Goal: Contribute content: Contribute content

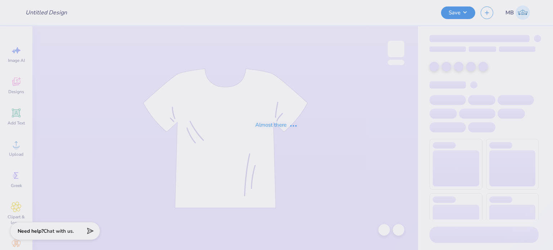
type input "ADPi Father Figure Wkd Tee"
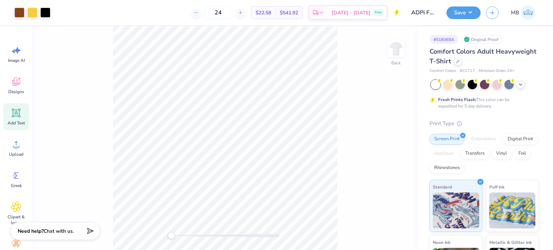
click at [17, 112] on icon at bounding box center [16, 113] width 7 height 7
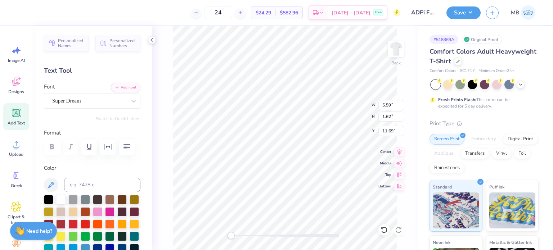
scroll to position [6, 1]
type textarea "TM"
click at [72, 100] on div "Super Dream" at bounding box center [89, 100] width 76 height 11
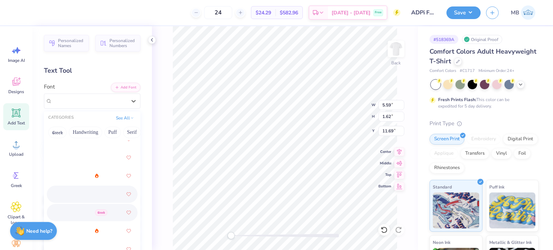
scroll to position [297, 0]
click at [60, 197] on img at bounding box center [61, 194] width 17 height 5
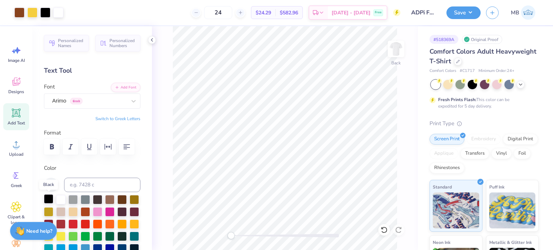
click at [49, 197] on div at bounding box center [48, 198] width 9 height 9
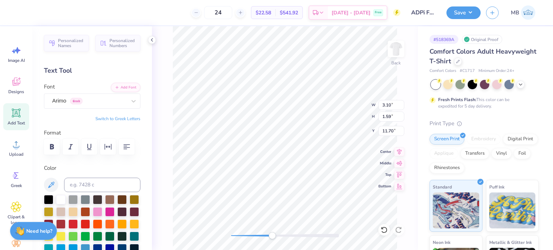
drag, startPoint x: 233, startPoint y: 236, endPoint x: 279, endPoint y: 236, distance: 45.7
click at [276, 236] on div "Accessibility label" at bounding box center [271, 235] width 7 height 7
type input "0.46"
type input "0.24"
type input "6.31"
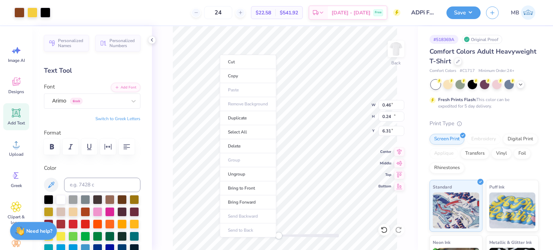
type input "9.83"
type input "14.92"
type input "1.66"
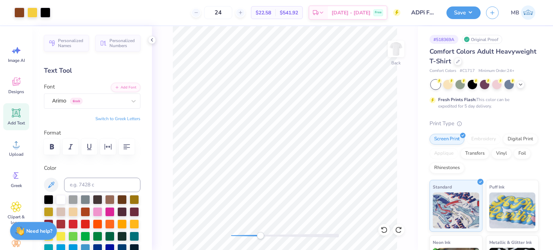
click at [262, 226] on div "Back" at bounding box center [285, 138] width 266 height 224
type input "0.21"
type input "0.11"
type input "9.83"
type input "14.92"
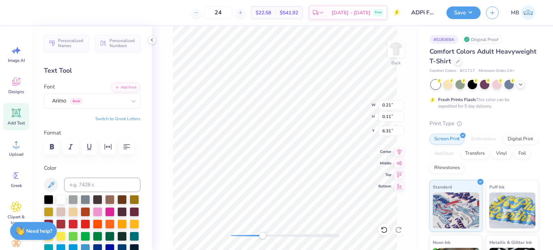
type input "1.66"
click at [262, 237] on div "Accessibility label" at bounding box center [261, 235] width 7 height 7
type input "0.15"
type input "0.08"
type input "3.63"
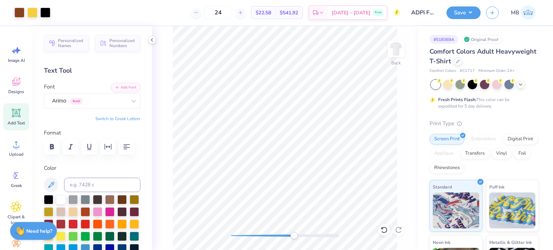
drag, startPoint x: 265, startPoint y: 236, endPoint x: 294, endPoint y: 236, distance: 28.8
click at [294, 236] on div "Accessibility label" at bounding box center [293, 235] width 7 height 7
type input "9.83"
type input "14.92"
type input "1.66"
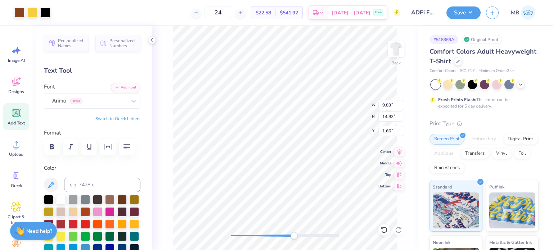
click at [350, 116] on div "Back W 9.83 9.83 " H 14.92 14.92 " Y 1.66 1.66 " Center [GEOGRAPHIC_DATA]" at bounding box center [285, 138] width 266 height 224
click at [471, 10] on button "Save" at bounding box center [463, 11] width 34 height 13
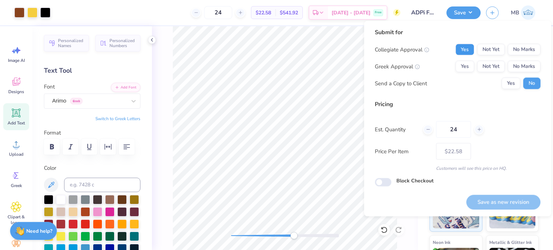
click at [469, 48] on button "Yes" at bounding box center [464, 50] width 19 height 12
click at [466, 63] on button "Yes" at bounding box center [464, 67] width 19 height 12
click at [496, 203] on button "Save as new revision" at bounding box center [503, 202] width 74 height 15
type input "$22.58"
